Goal: Task Accomplishment & Management: Use online tool/utility

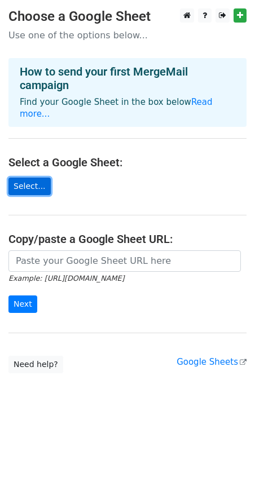
click at [35, 178] on link "Select..." at bounding box center [29, 186] width 42 height 17
click at [20, 178] on link "Select..." at bounding box center [29, 186] width 42 height 17
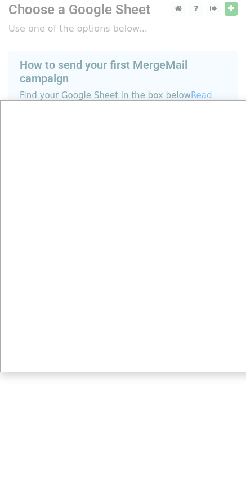
scroll to position [8, 0]
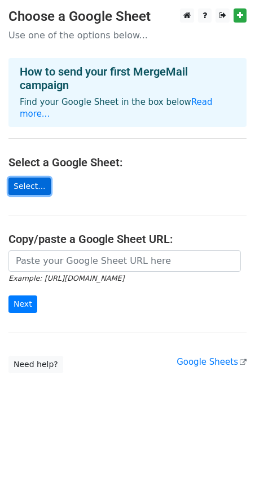
click at [32, 178] on link "Select..." at bounding box center [29, 186] width 42 height 17
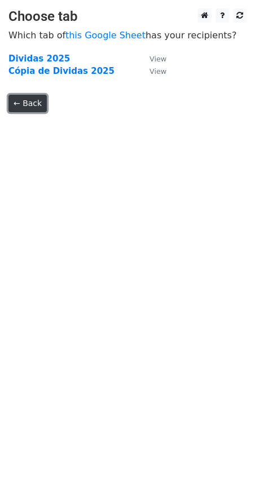
click at [38, 103] on link "← Back" at bounding box center [27, 103] width 38 height 17
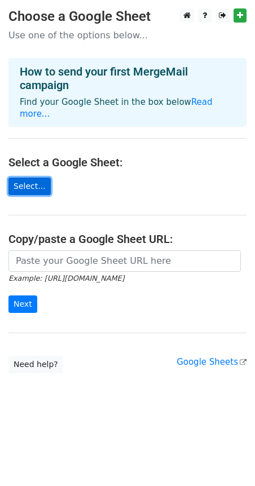
click at [27, 178] on link "Select..." at bounding box center [29, 186] width 42 height 17
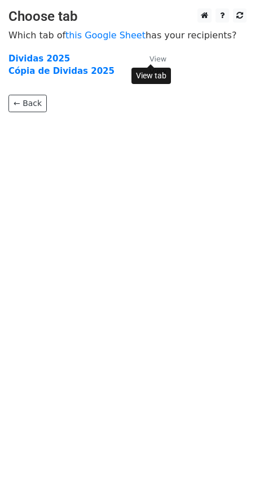
click at [157, 62] on small "View" at bounding box center [157, 59] width 17 height 8
click at [34, 58] on strong "Dividas 2025" at bounding box center [38, 59] width 61 height 10
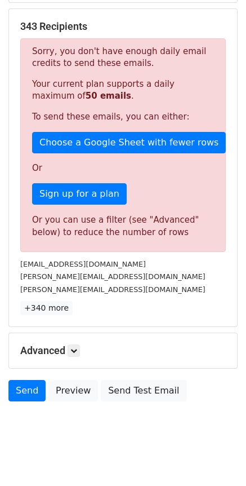
scroll to position [217, 0]
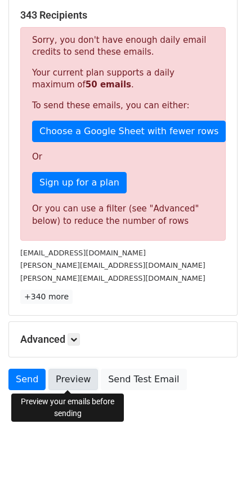
click at [79, 386] on link "Preview" at bounding box center [73, 379] width 50 height 21
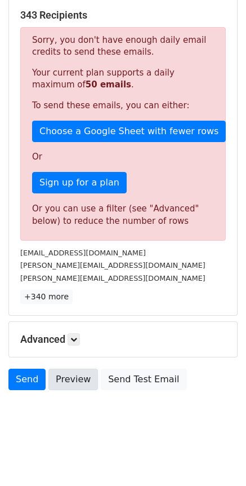
click at [73, 383] on link "Preview" at bounding box center [73, 379] width 50 height 21
